Goal: Task Accomplishment & Management: Complete application form

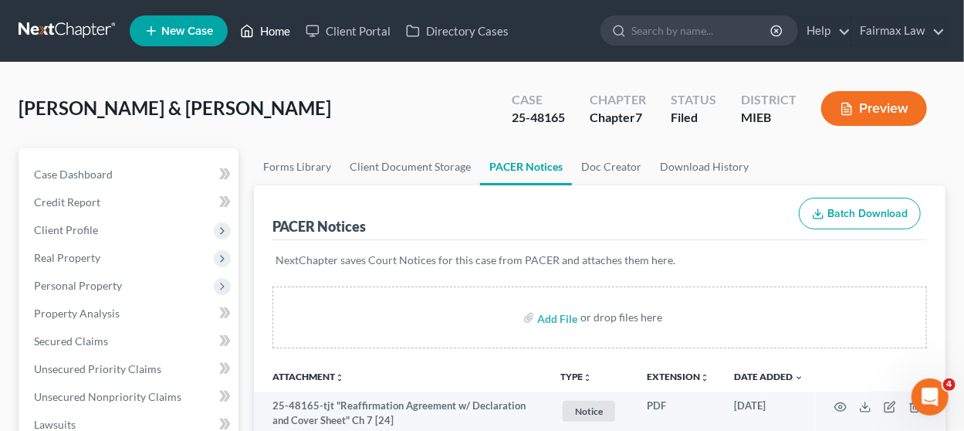
click at [259, 39] on link "Home" at bounding box center [265, 31] width 66 height 28
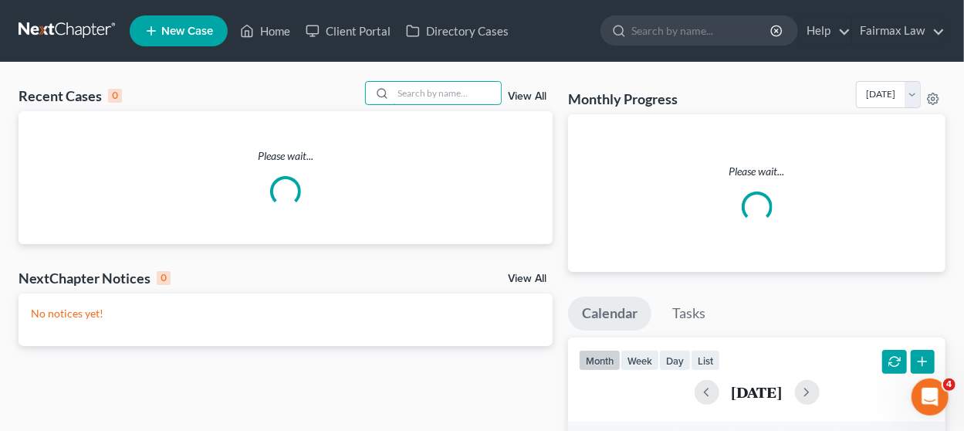
drag, startPoint x: 414, startPoint y: 90, endPoint x: 428, endPoint y: 109, distance: 23.6
click at [414, 90] on input "search" at bounding box center [447, 93] width 108 height 22
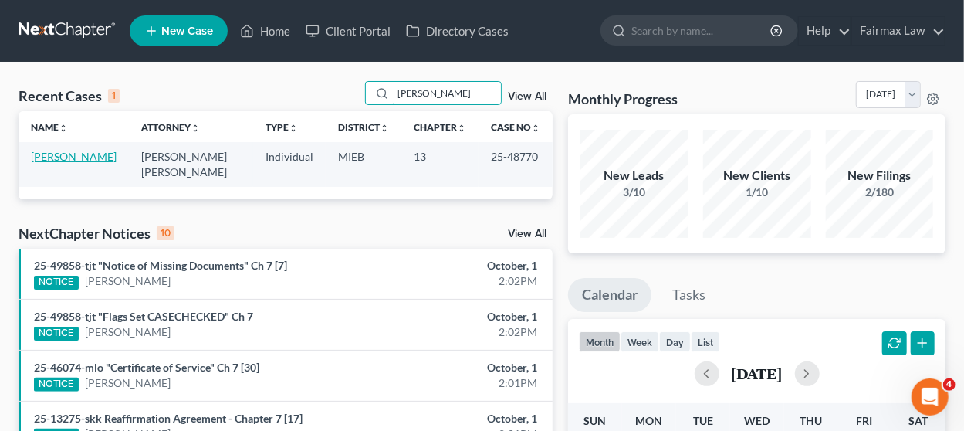
type input "[PERSON_NAME]"
click at [65, 158] on link "[PERSON_NAME]" at bounding box center [74, 156] width 86 height 13
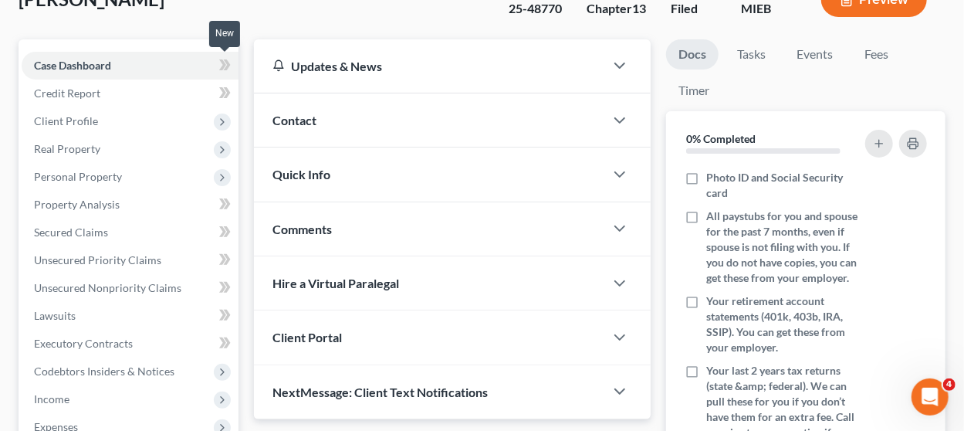
scroll to position [154, 0]
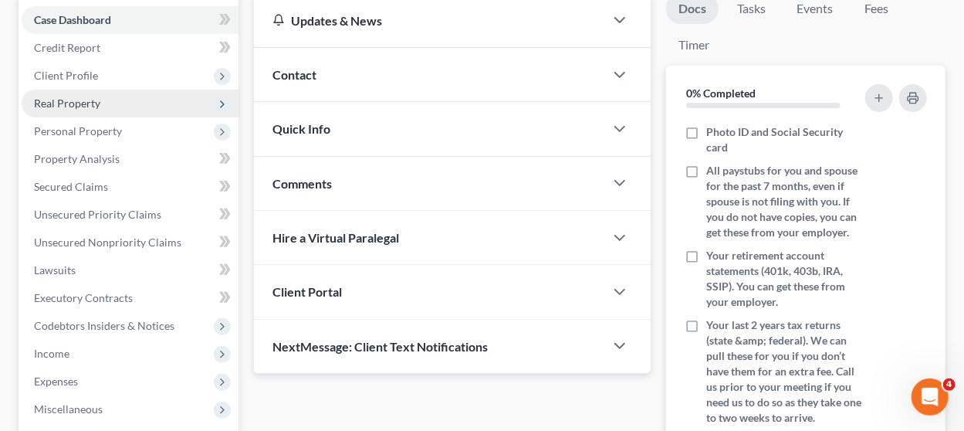
click at [120, 106] on span "Real Property" at bounding box center [130, 104] width 217 height 28
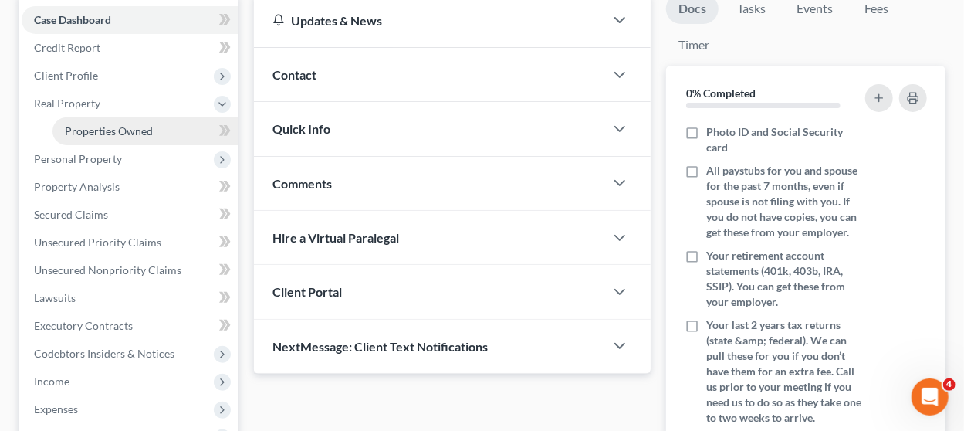
click at [124, 126] on span "Properties Owned" at bounding box center [109, 130] width 88 height 13
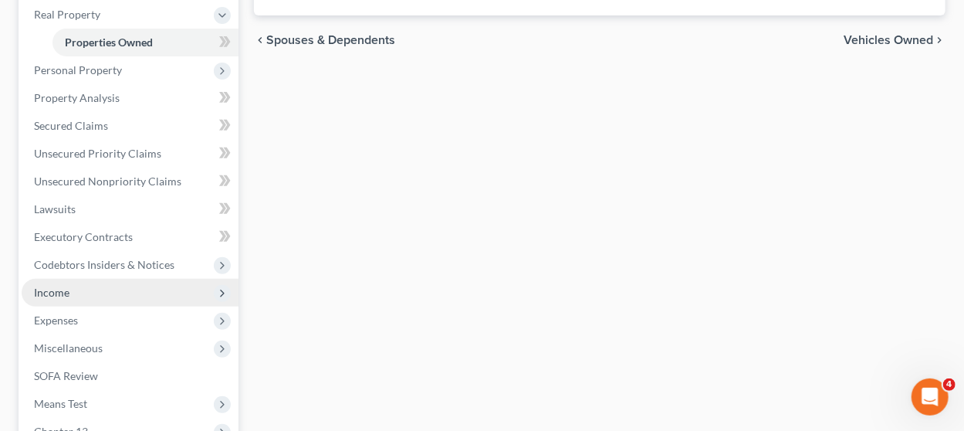
scroll to position [442, 0]
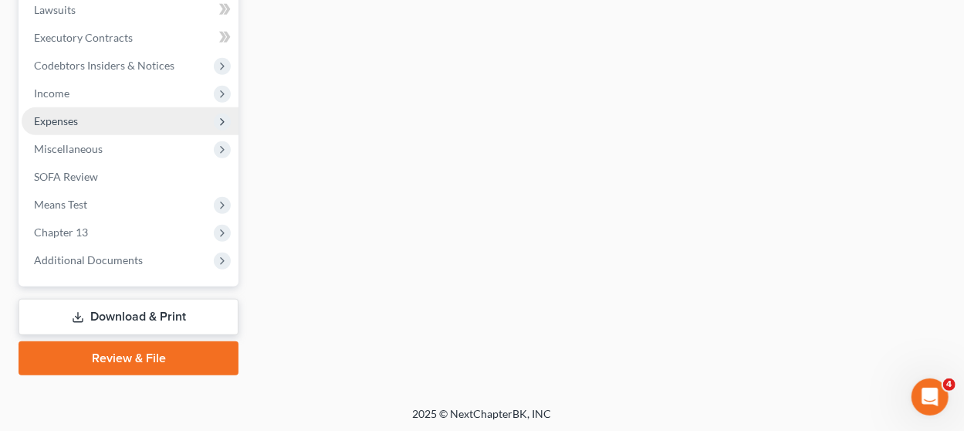
click at [106, 119] on span "Expenses" at bounding box center [130, 121] width 217 height 28
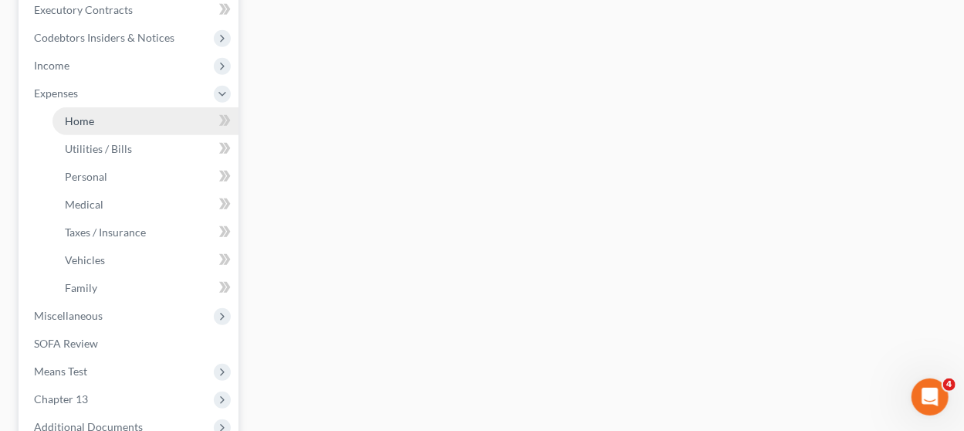
scroll to position [414, 0]
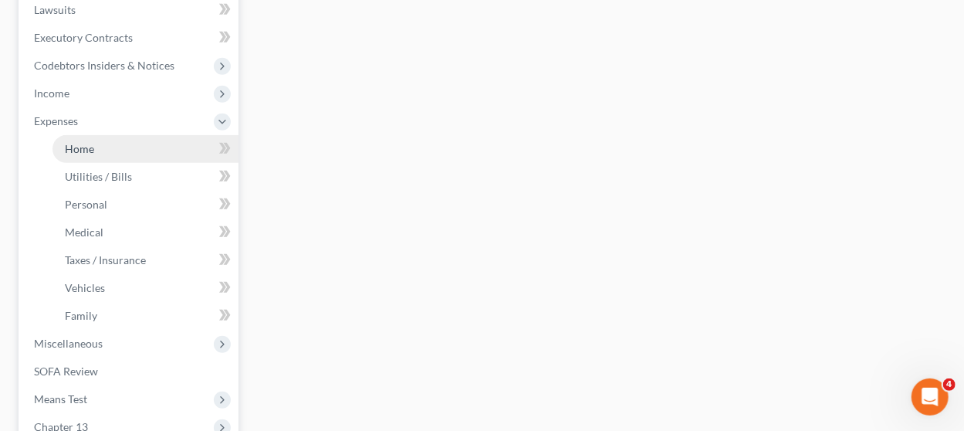
click at [116, 153] on link "Home" at bounding box center [145, 149] width 186 height 28
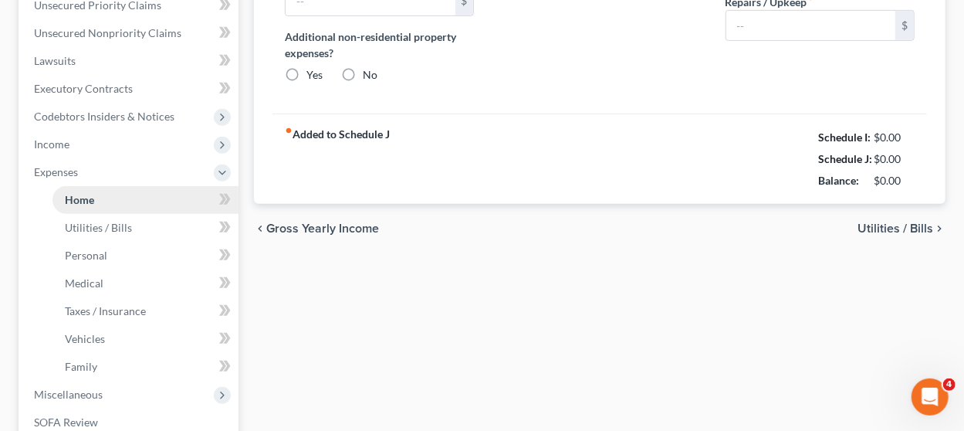
type input "600.00"
type input "0.00"
radio input "true"
type input "0.00"
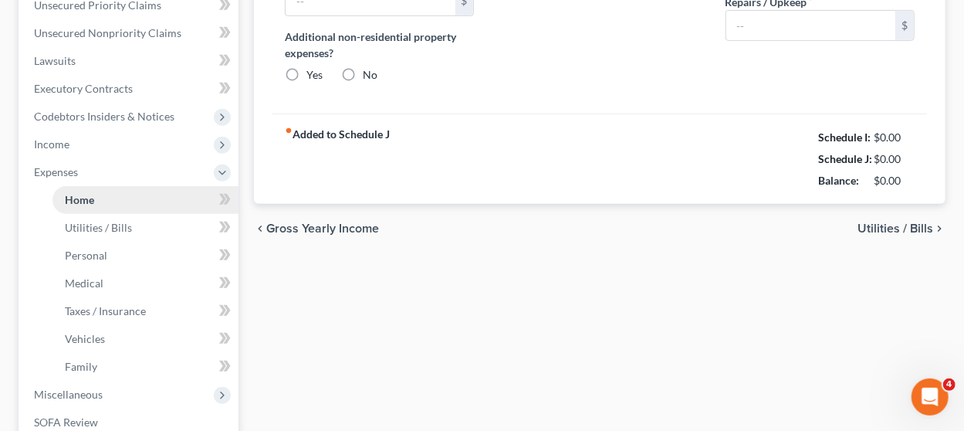
type input "0.00"
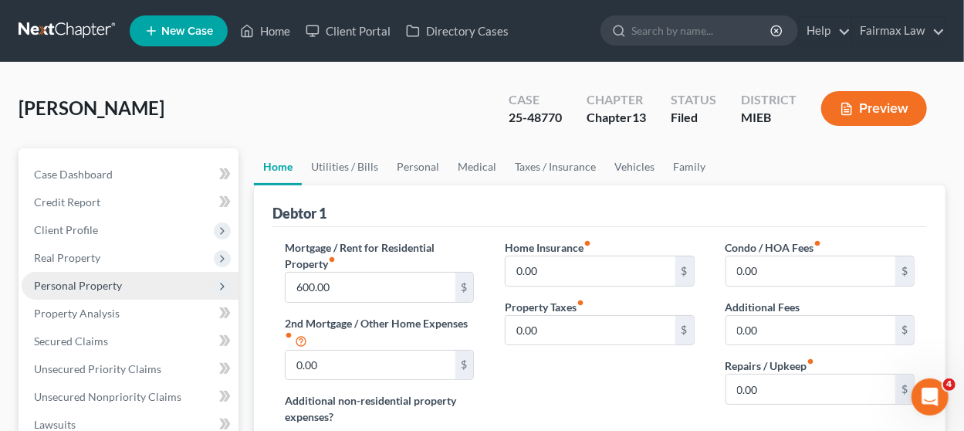
click at [113, 286] on span "Personal Property" at bounding box center [78, 285] width 88 height 13
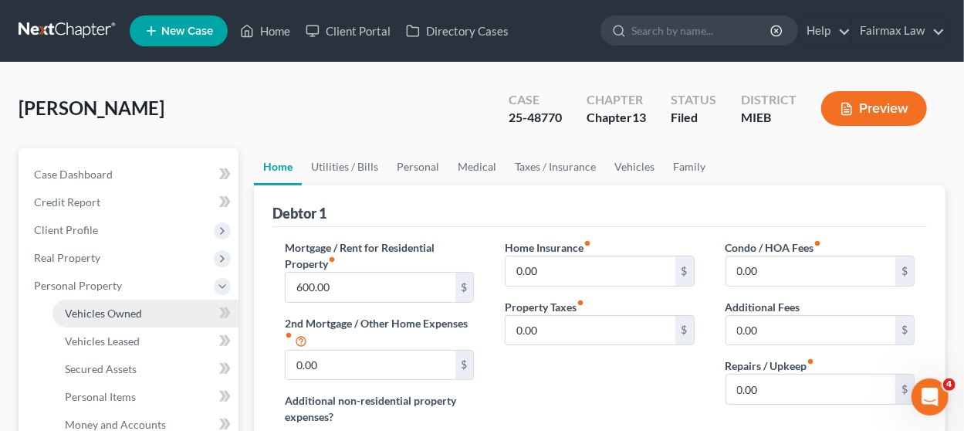
click at [114, 303] on link "Vehicles Owned" at bounding box center [145, 313] width 186 height 28
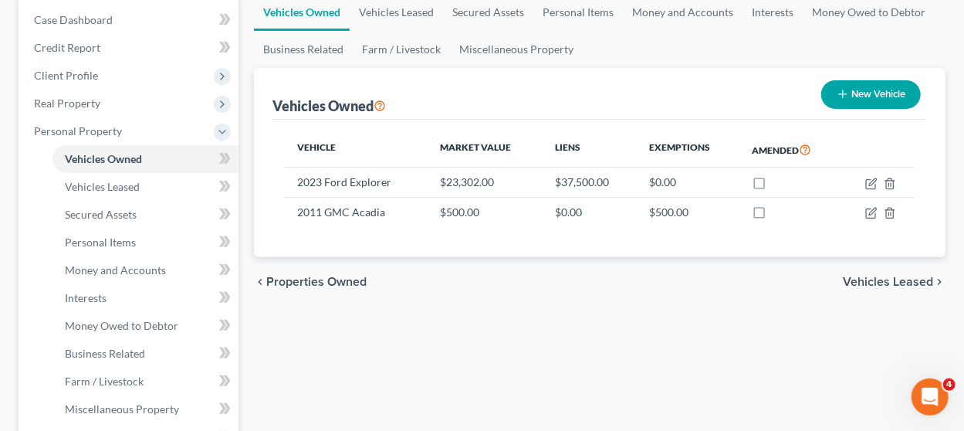
scroll to position [232, 0]
